Goal: Task Accomplishment & Management: Complete application form

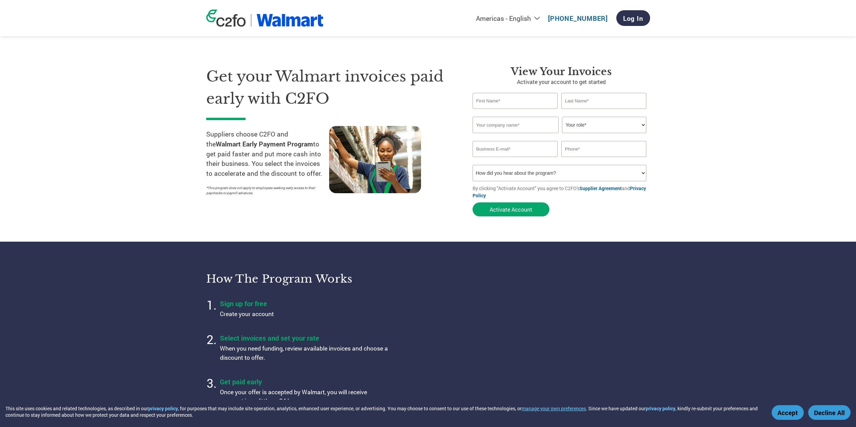
click at [489, 103] on input "text" at bounding box center [515, 101] width 85 height 16
type input "[PERSON_NAME]"
click at [484, 124] on input "text" at bounding box center [516, 125] width 86 height 16
drag, startPoint x: 500, startPoint y: 102, endPoint x: 452, endPoint y: 99, distance: 48.6
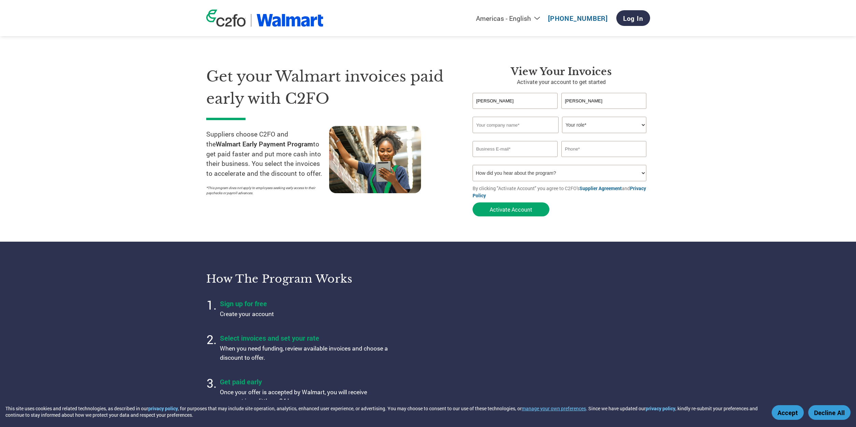
click at [473, 99] on input "[PERSON_NAME]" at bounding box center [515, 101] width 85 height 16
type input "[PERSON_NAME]"
type input "Saucy Lips Prime, LLC"
select select "FINANCE_DIRECTOR"
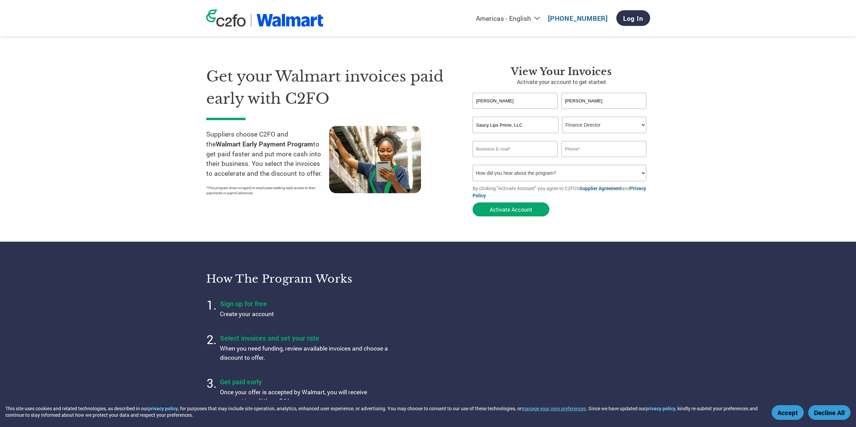
click option "Finance Director" at bounding box center [0, 0] width 0 height 0
click at [495, 151] on input "email" at bounding box center [515, 149] width 85 height 16
type input "[EMAIL_ADDRESS][DOMAIN_NAME]"
type input "[PHONE_NUMBER]"
select select "Other"
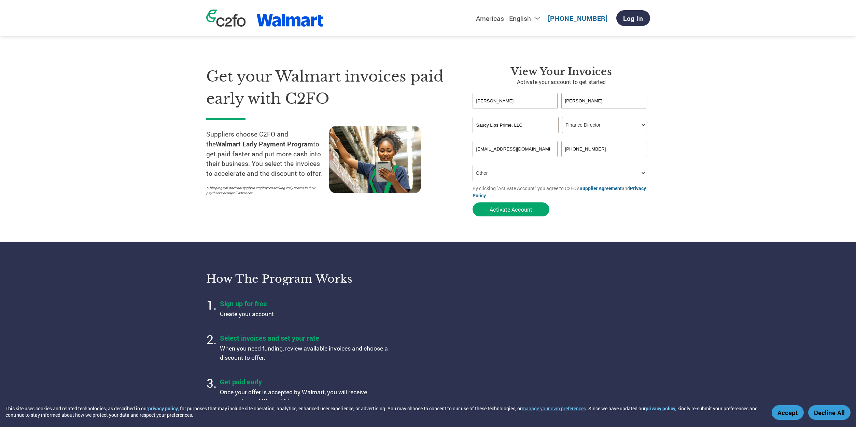
click option "Other" at bounding box center [0, 0] width 0 height 0
click at [504, 210] on button "Activate Account" at bounding box center [511, 210] width 77 height 14
click at [513, 102] on input "text" at bounding box center [515, 101] width 85 height 16
click at [637, 21] on link "Log In" at bounding box center [634, 18] width 34 height 16
